Goal: Task Accomplishment & Management: Use online tool/utility

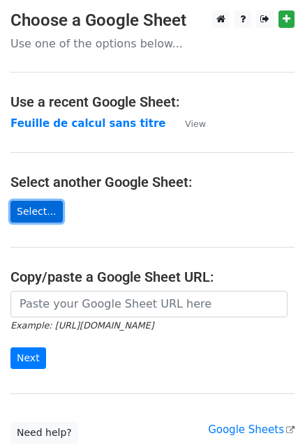
click at [28, 212] on link "Select..." at bounding box center [36, 212] width 52 height 22
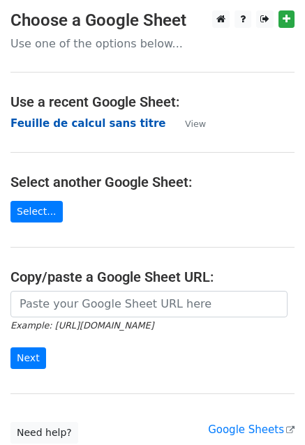
click at [68, 121] on strong "Feuille de calcul sans titre" at bounding box center [87, 123] width 155 height 13
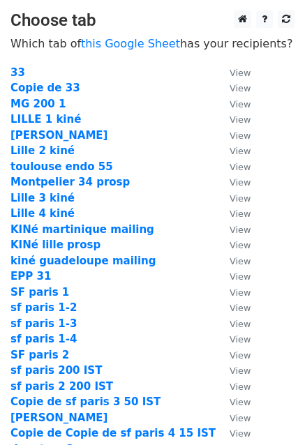
scroll to position [370, 0]
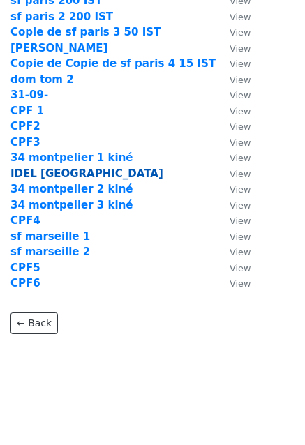
click at [42, 172] on strong "IDEL [GEOGRAPHIC_DATA]" at bounding box center [86, 174] width 153 height 13
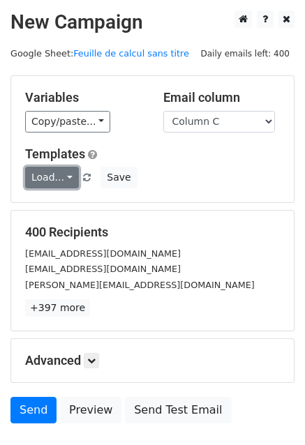
click at [37, 180] on link "Load..." at bounding box center [52, 178] width 54 height 22
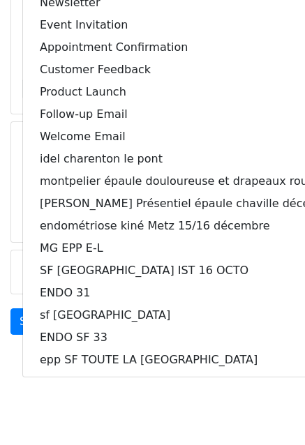
scroll to position [96, 0]
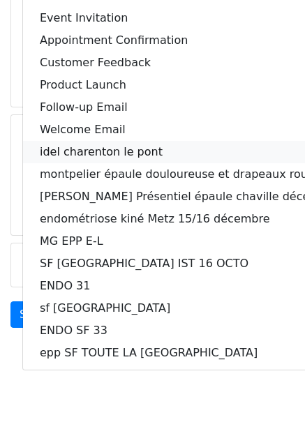
click at [101, 153] on link "idel charenton le pont" at bounding box center [189, 152] width 332 height 22
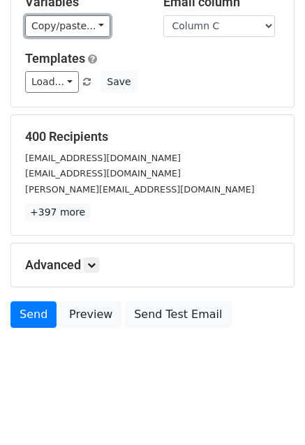
click at [64, 24] on link "Copy/paste..." at bounding box center [67, 26] width 85 height 22
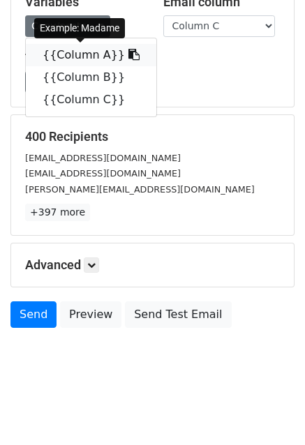
click at [57, 52] on link "{{Column A}}" at bounding box center [91, 55] width 131 height 22
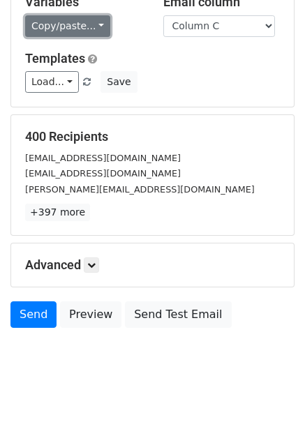
click at [53, 27] on link "Copy/paste..." at bounding box center [67, 26] width 85 height 22
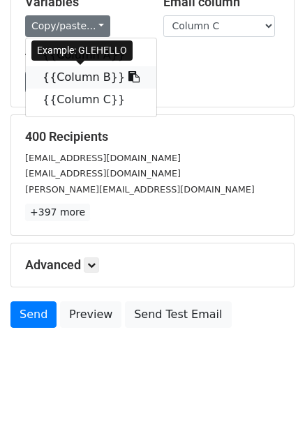
click at [66, 78] on link "{{Column B}}" at bounding box center [91, 77] width 131 height 22
